Goal: Communication & Community: Answer question/provide support

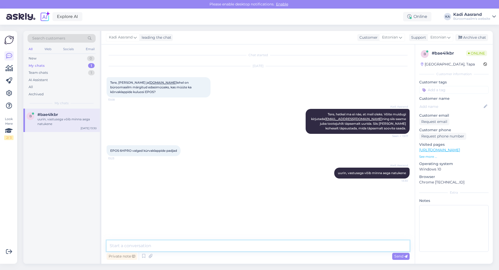
drag, startPoint x: 185, startPoint y: 242, endPoint x: 188, endPoint y: 240, distance: 3.7
click at [185, 242] on textarea at bounding box center [258, 245] width 303 height 11
paste textarea "meie kaudu ei saa, aga kui ta on eraisik siis on tal endal kõige lihtsam tellid…"
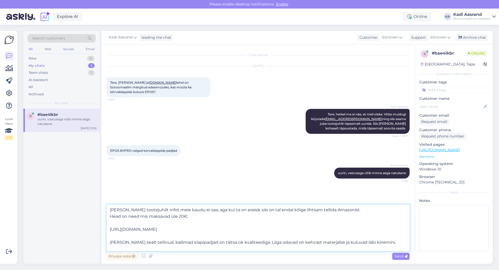
drag, startPoint x: 110, startPoint y: 236, endPoint x: 390, endPoint y: 234, distance: 280.5
click at [390, 234] on textarea "[PERSON_NAME] tootejuhilt infot meie kaudu ei saa, aga kui ta on eraisik siis o…" at bounding box center [258, 228] width 303 height 47
click at [116, 224] on textarea "[PERSON_NAME] tootejuhilt infot meie kaudu ei saa, aga kui ta on eraisik siis o…" at bounding box center [258, 228] width 303 height 47
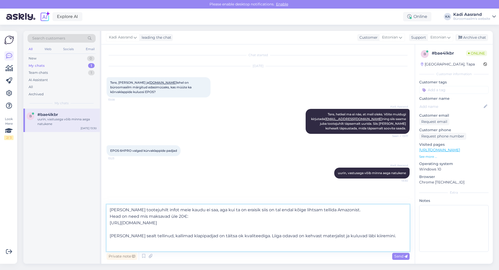
click at [115, 238] on textarea "[PERSON_NAME] tootejuhilt infot meie kaudu ei saa, aga kui ta on eraisik siis o…" at bounding box center [258, 228] width 303 height 47
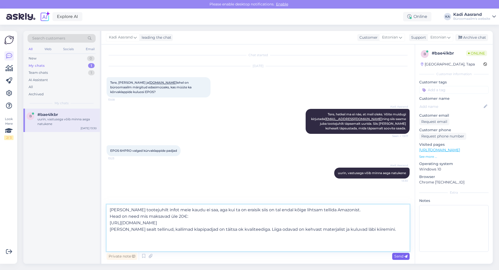
type textarea "[PERSON_NAME] tootejuhilt infot meie kaudu ei saa, aga kui ta on eraisik siis o…"
click at [399, 258] on span "Send" at bounding box center [400, 256] width 13 height 5
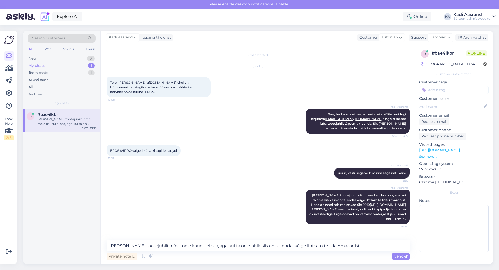
click at [200, 184] on div "Kadi Aasrand [PERSON_NAME] tootejuhilt infot meie kaudu ei saa, aga kui ta on e…" at bounding box center [258, 207] width 303 height 46
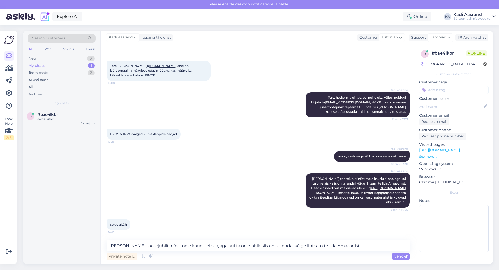
scroll to position [40, 0]
click at [62, 117] on div "selge aitäh" at bounding box center [66, 119] width 59 height 5
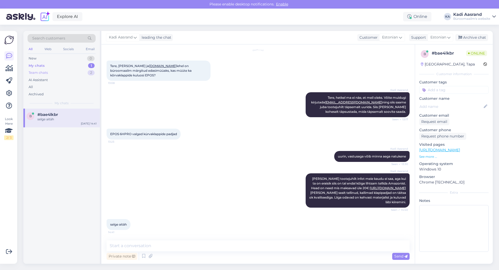
click at [44, 72] on div "Team chats" at bounding box center [38, 72] width 19 height 5
click at [69, 61] on div "New 0" at bounding box center [62, 58] width 68 height 7
